Goal: Find contact information: Find contact information

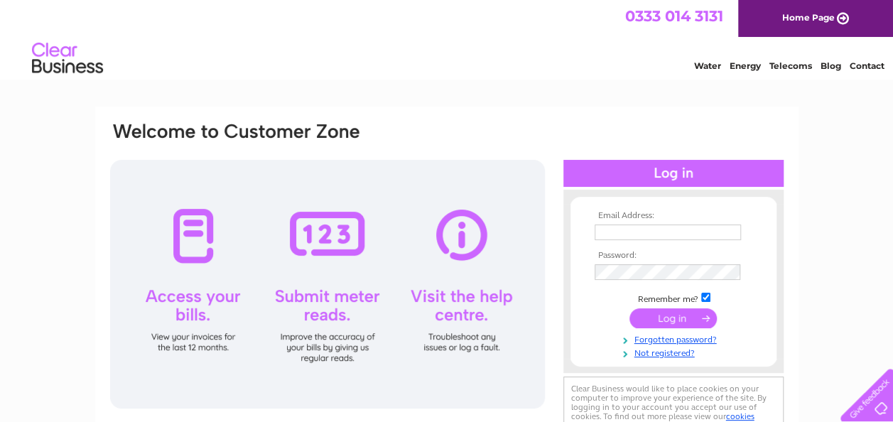
type input "[PERSON_NAME][EMAIL_ADDRESS][DOMAIN_NAME]"
click at [664, 323] on input "submit" at bounding box center [673, 318] width 87 height 20
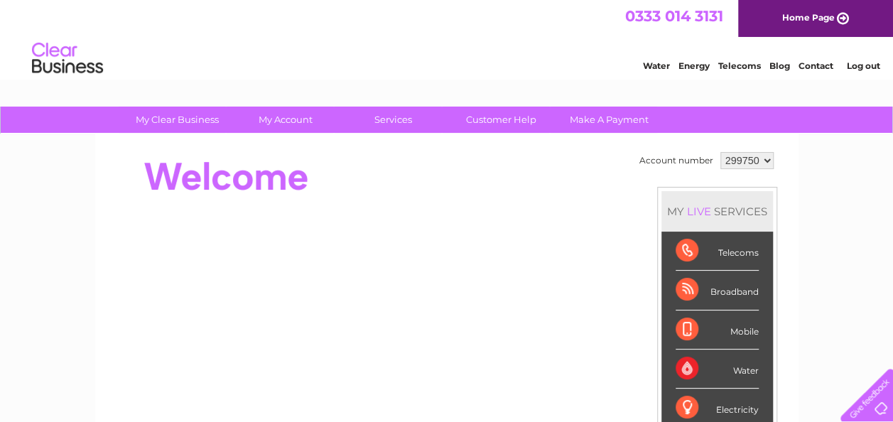
click at [665, 317] on li "Mobile" at bounding box center [718, 330] width 112 height 39
click at [819, 63] on link "Contact" at bounding box center [816, 65] width 35 height 11
